Goal: Information Seeking & Learning: Learn about a topic

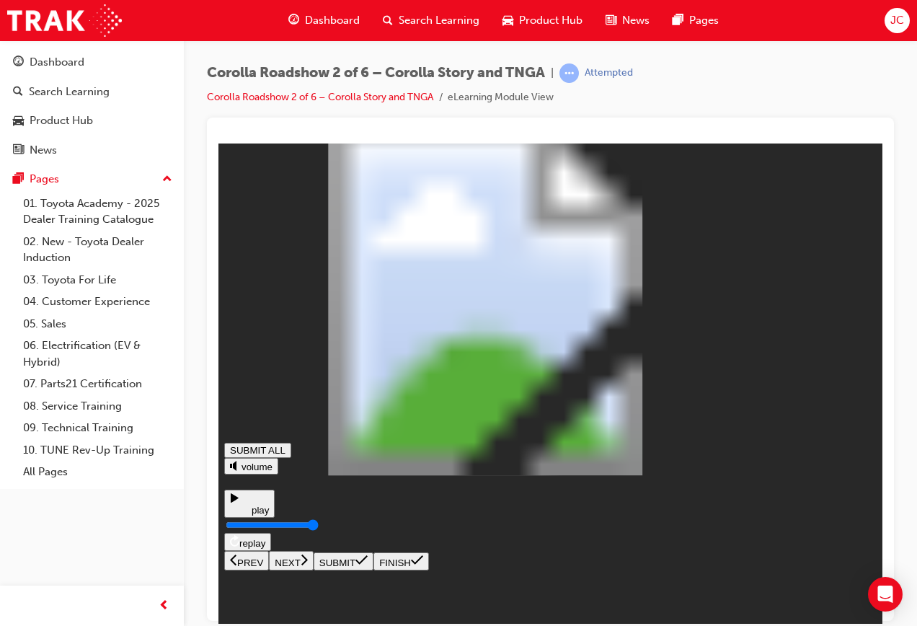
click at [314, 570] on button "NEXT" at bounding box center [291, 559] width 45 height 19
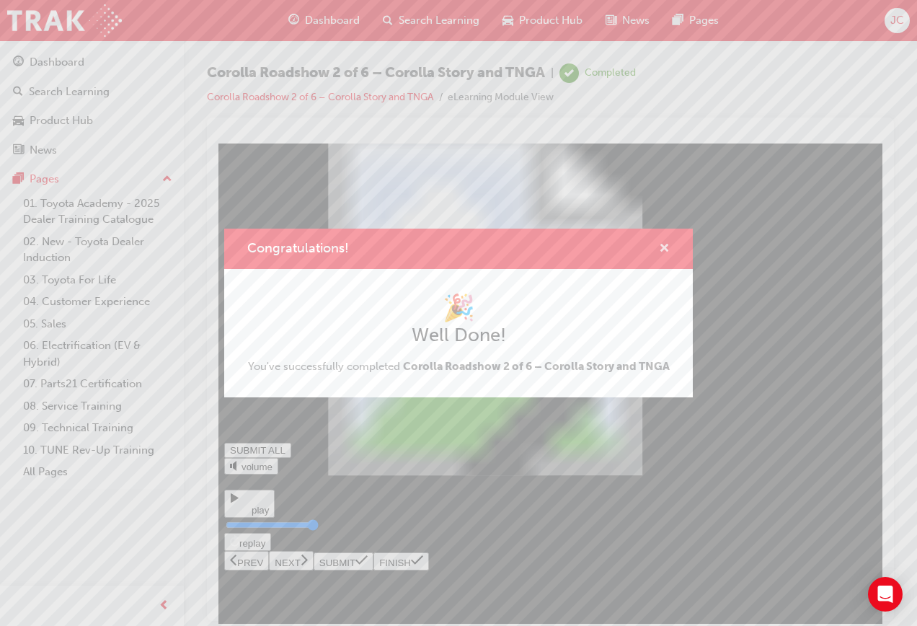
click at [664, 254] on span "cross-icon" at bounding box center [664, 249] width 11 height 13
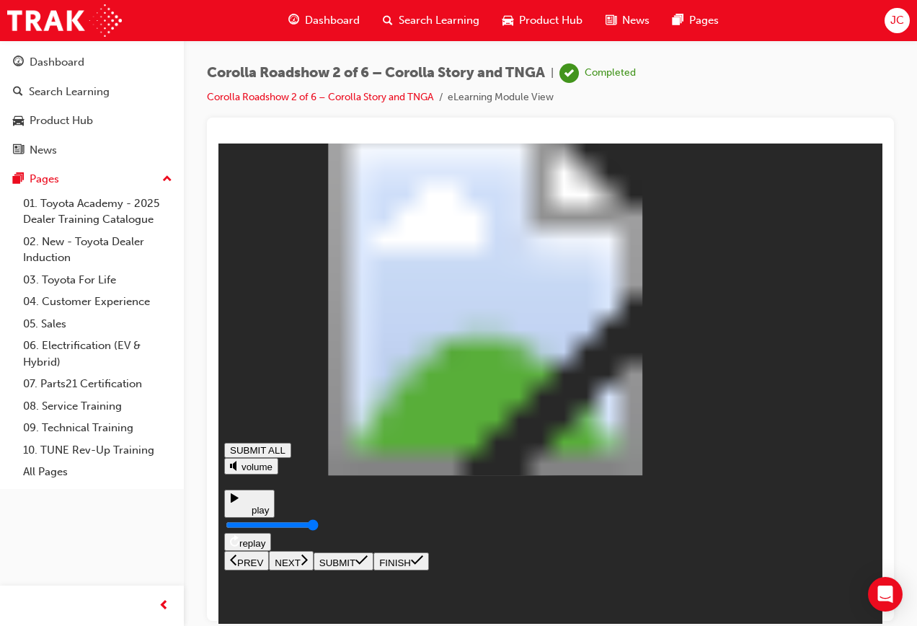
drag, startPoint x: 79, startPoint y: 114, endPoint x: 91, endPoint y: 134, distance: 23.6
click at [79, 114] on div "Product Hub" at bounding box center [61, 120] width 63 height 17
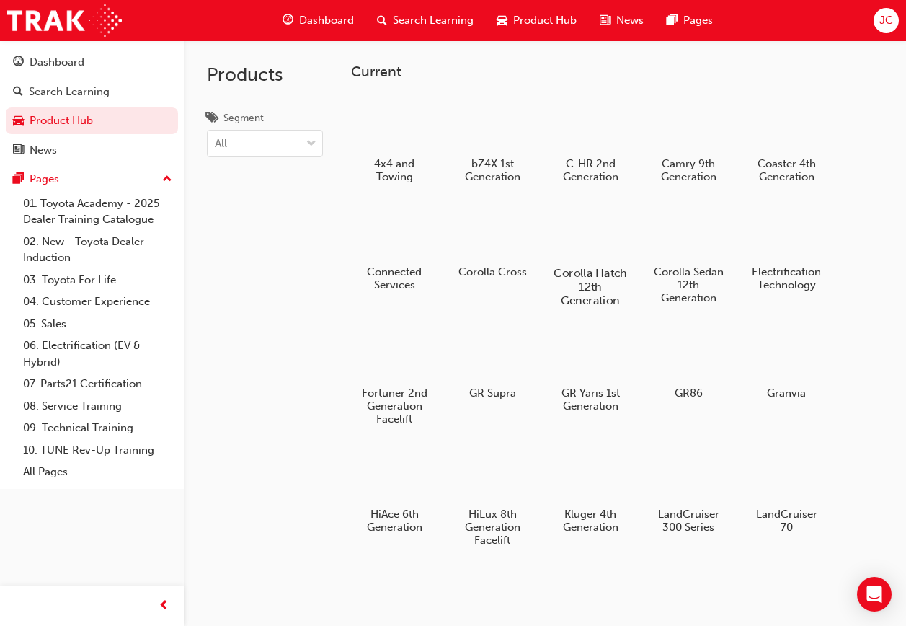
click at [593, 236] on div at bounding box center [591, 232] width 80 height 58
